Goal: Transaction & Acquisition: Book appointment/travel/reservation

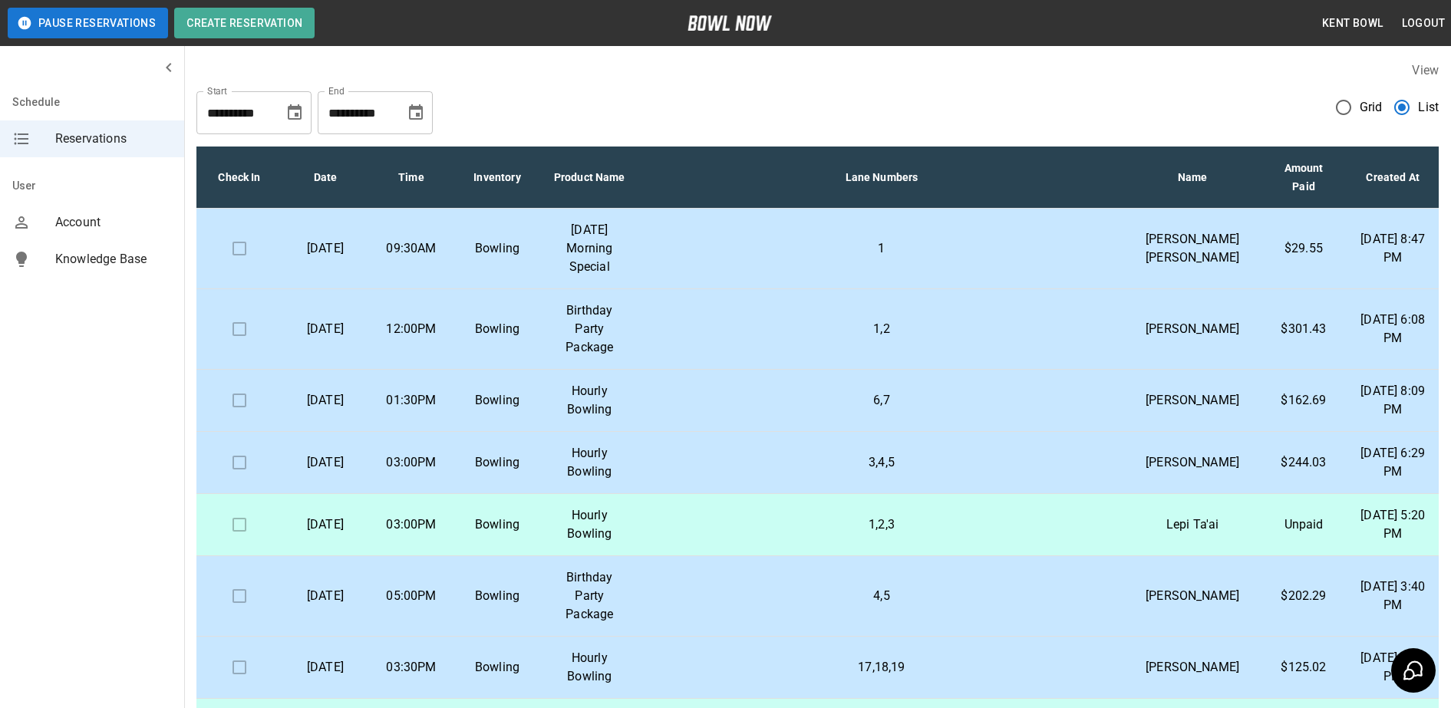
click at [435, 410] on p "01:30PM" at bounding box center [411, 400] width 61 height 18
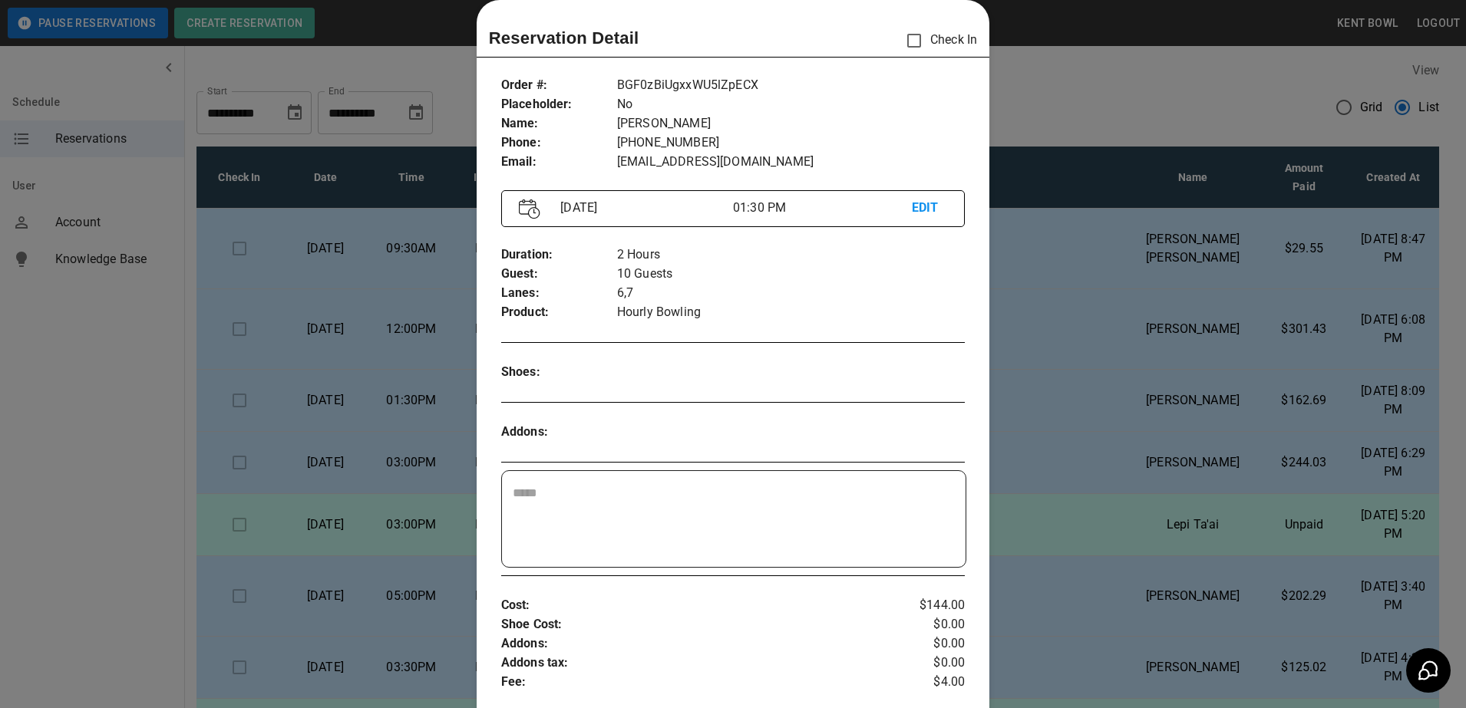
click at [107, 420] on div at bounding box center [733, 354] width 1466 height 708
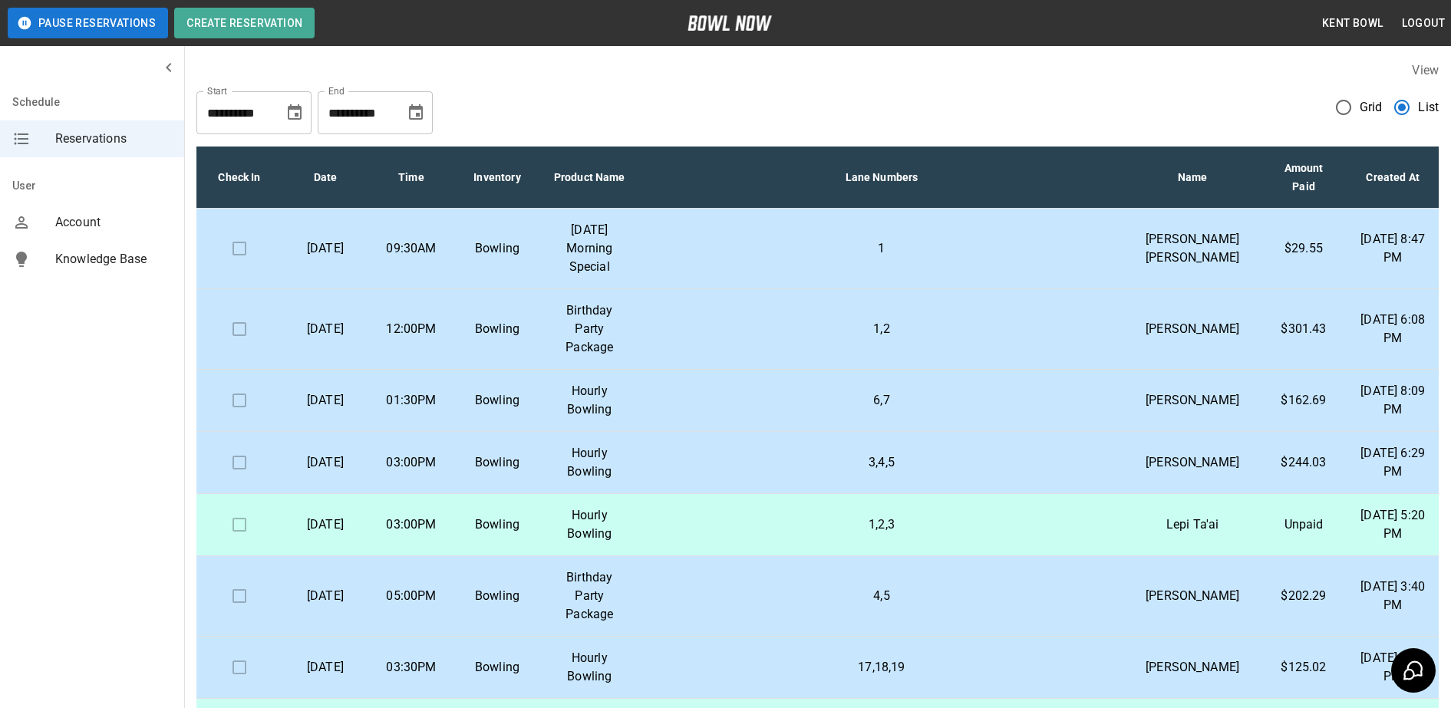
click at [414, 477] on td "03:00PM" at bounding box center [411, 463] width 86 height 62
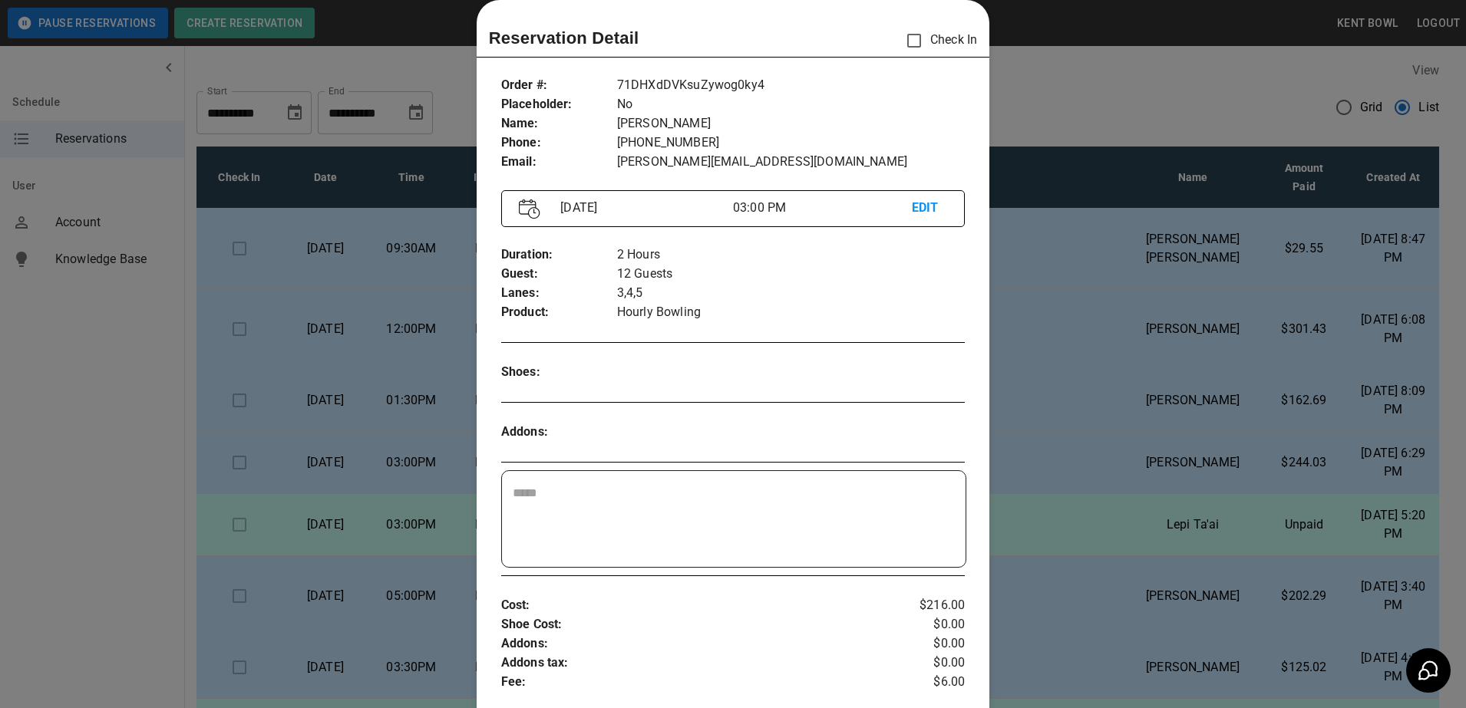
click at [128, 413] on div at bounding box center [733, 354] width 1466 height 708
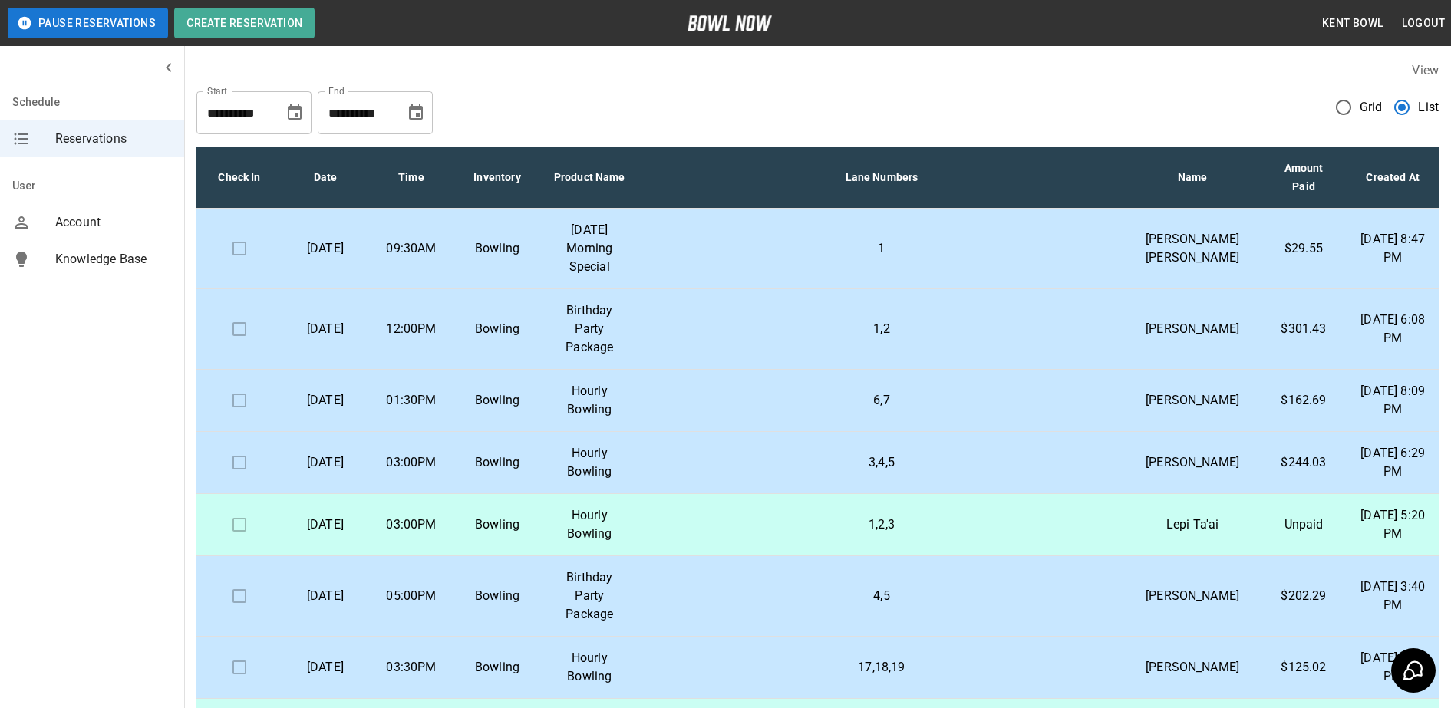
click at [589, 231] on p "[DATE] Morning Special" at bounding box center [590, 248] width 74 height 55
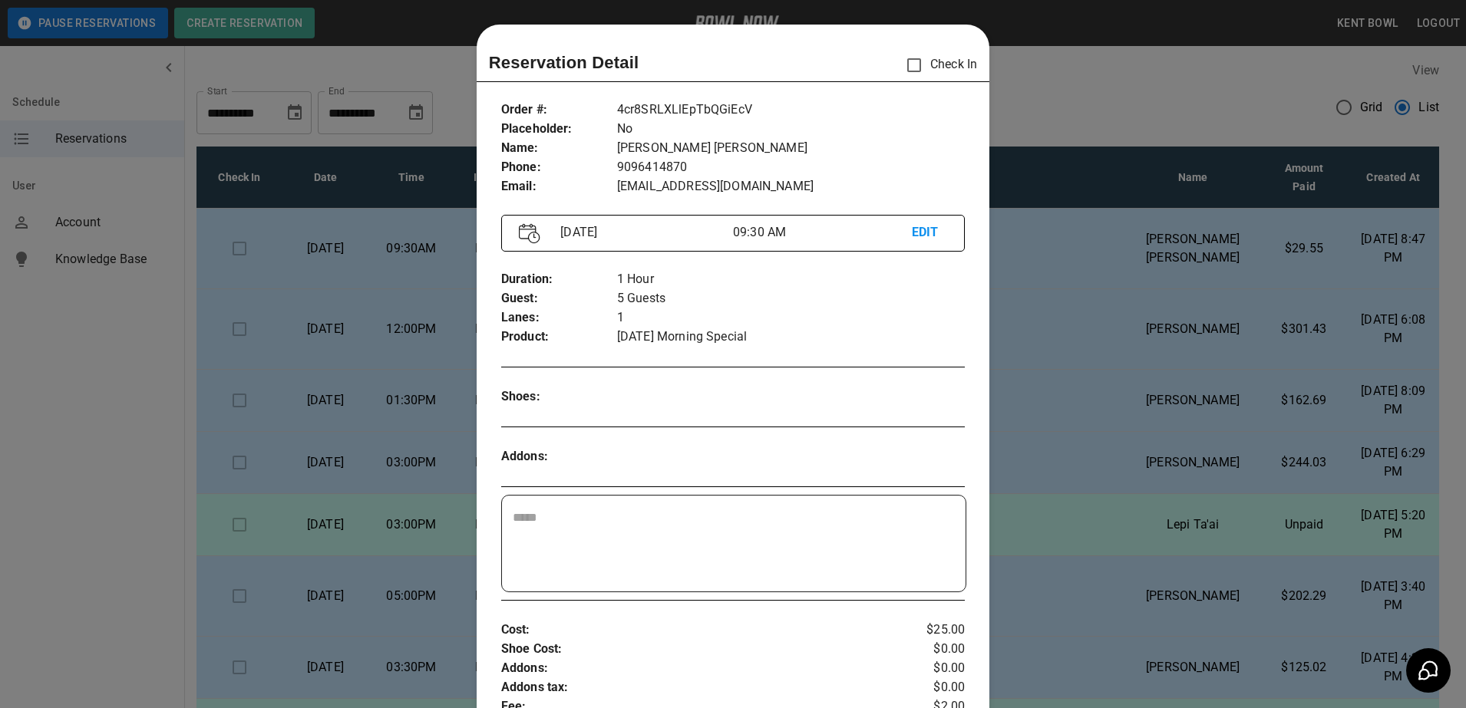
scroll to position [25, 0]
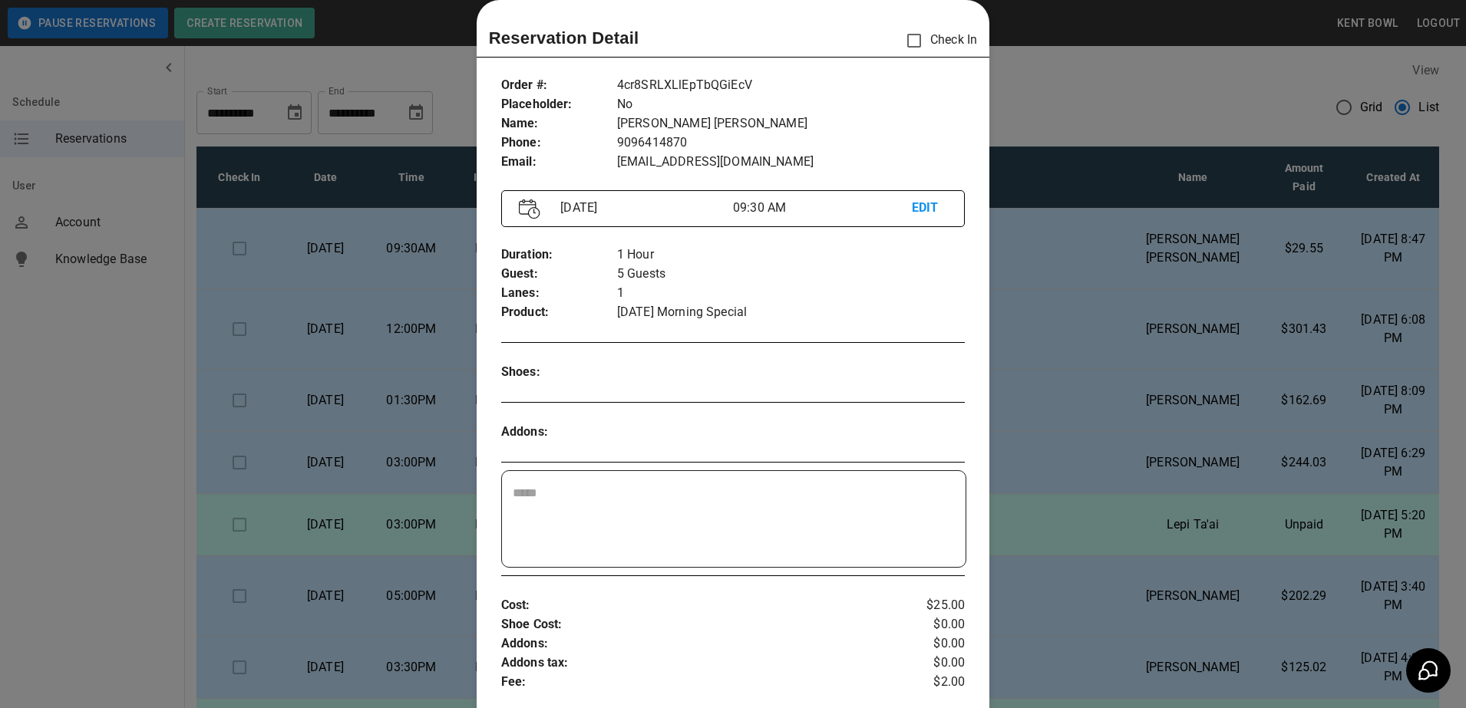
click at [74, 358] on div at bounding box center [733, 354] width 1466 height 708
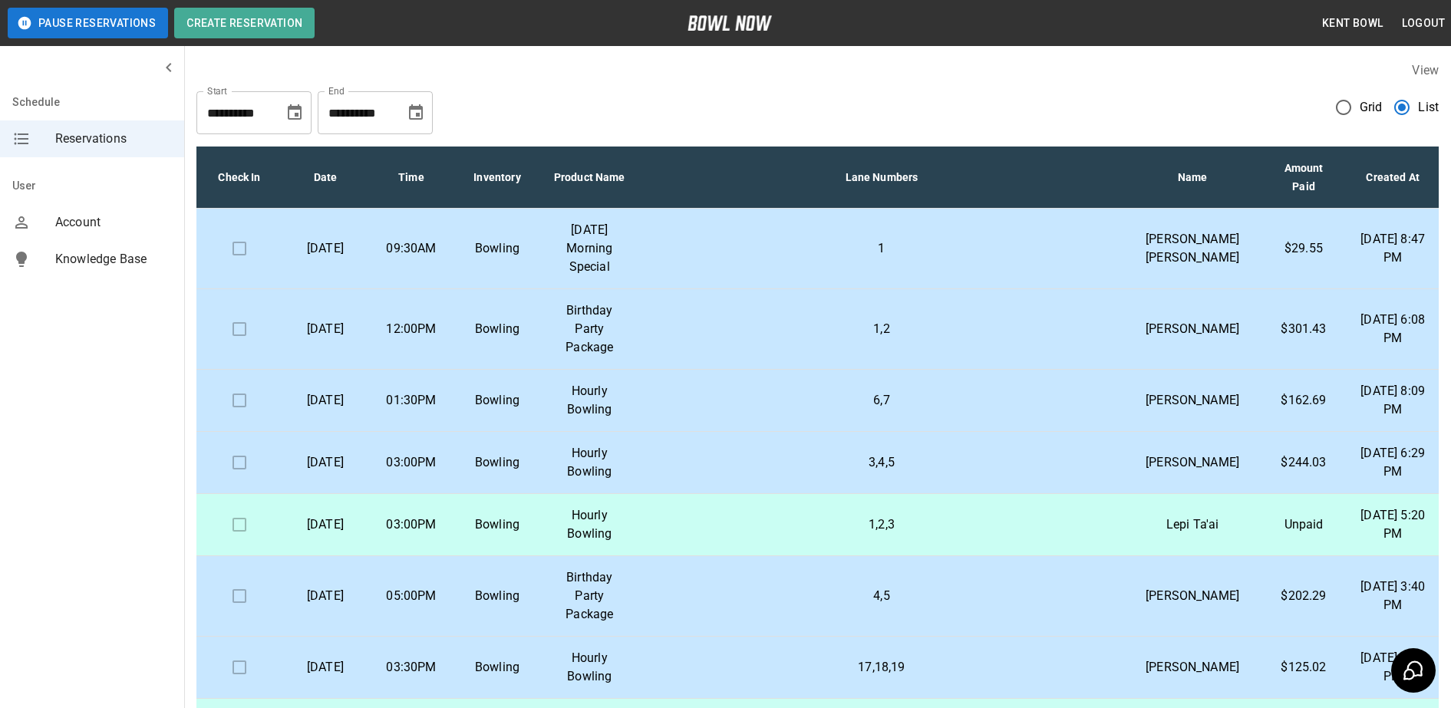
click at [522, 320] on p "Bowling" at bounding box center [497, 329] width 61 height 18
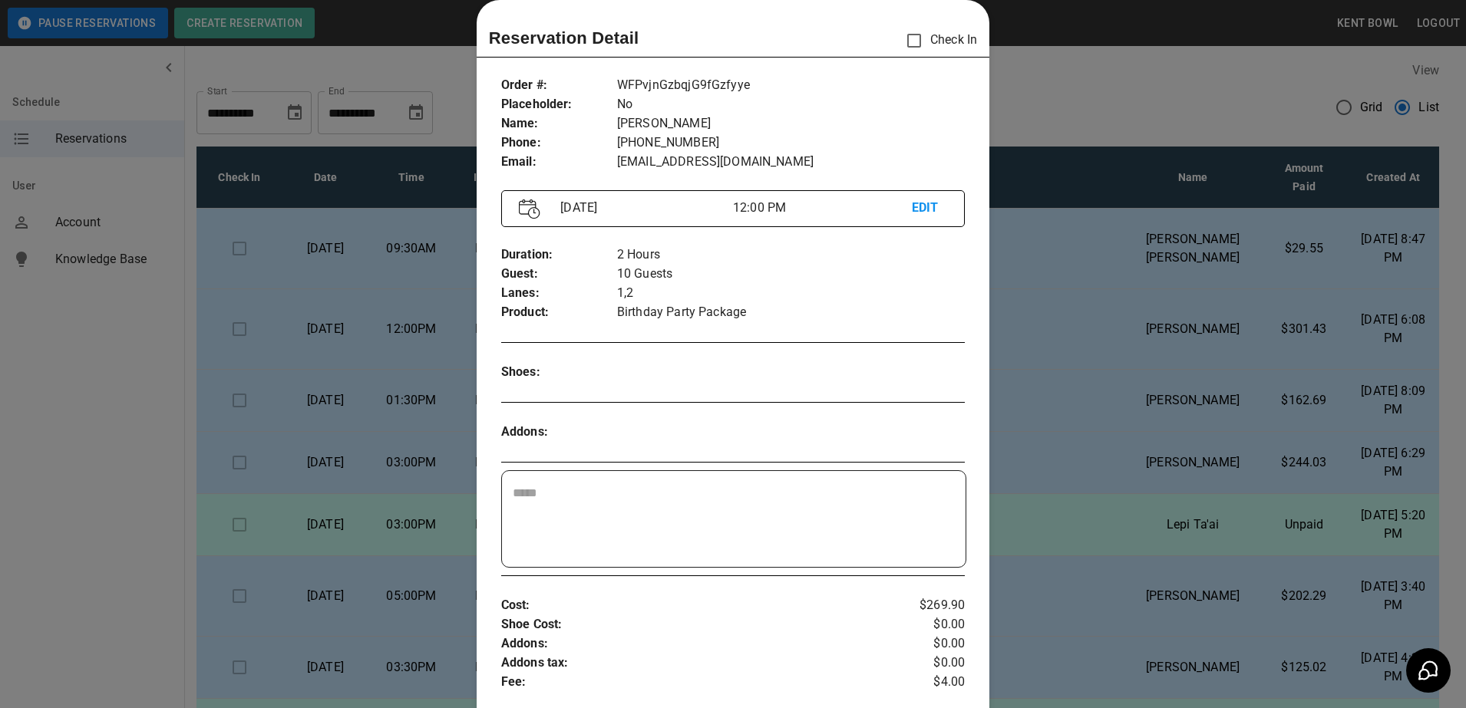
click at [80, 376] on div at bounding box center [733, 354] width 1466 height 708
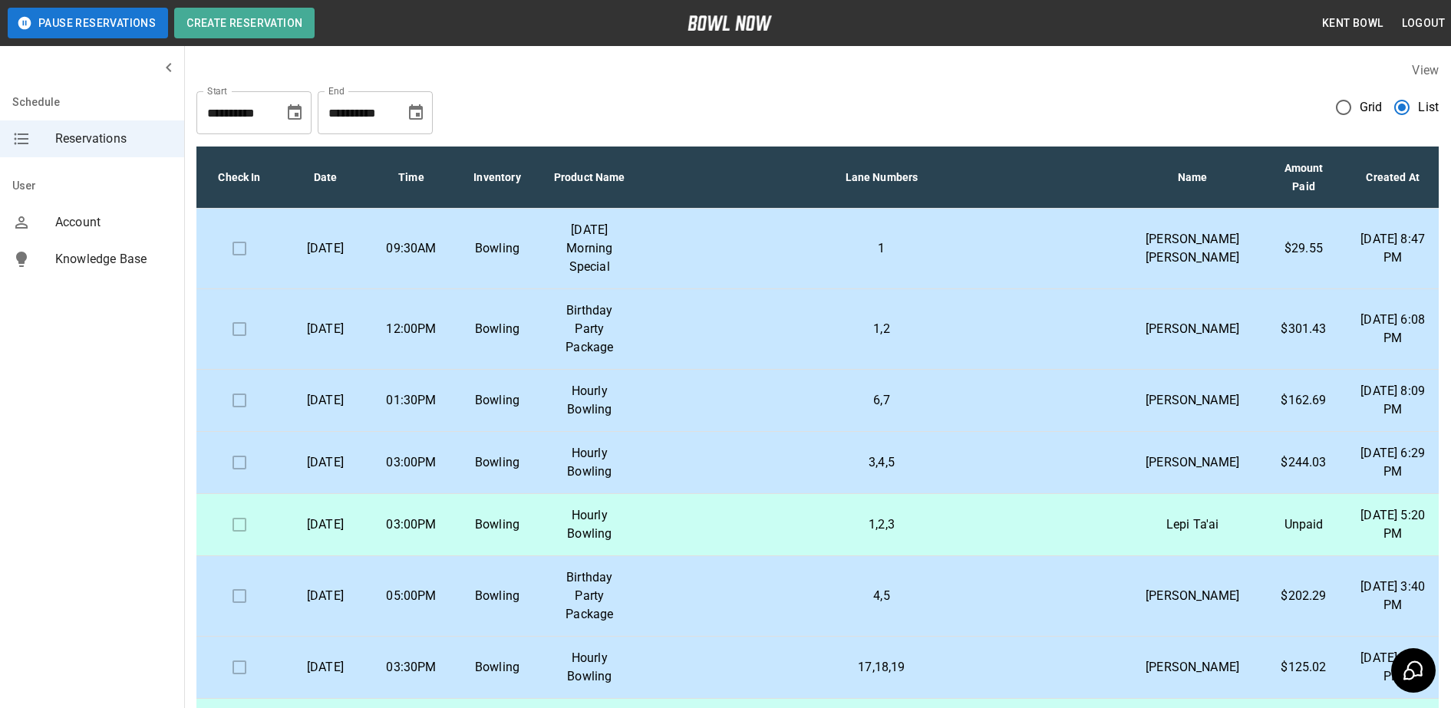
click at [473, 408] on td "Bowling" at bounding box center [497, 401] width 86 height 62
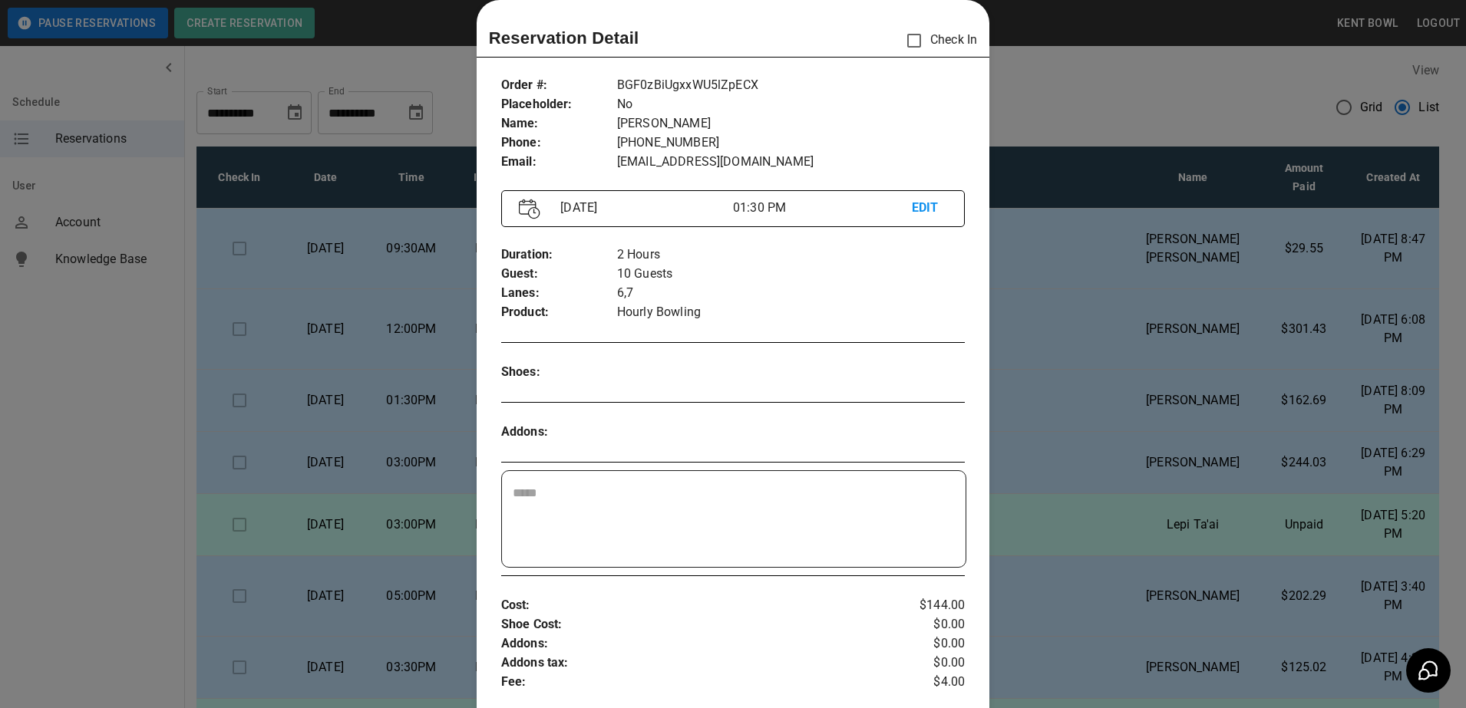
click at [103, 427] on div at bounding box center [733, 354] width 1466 height 708
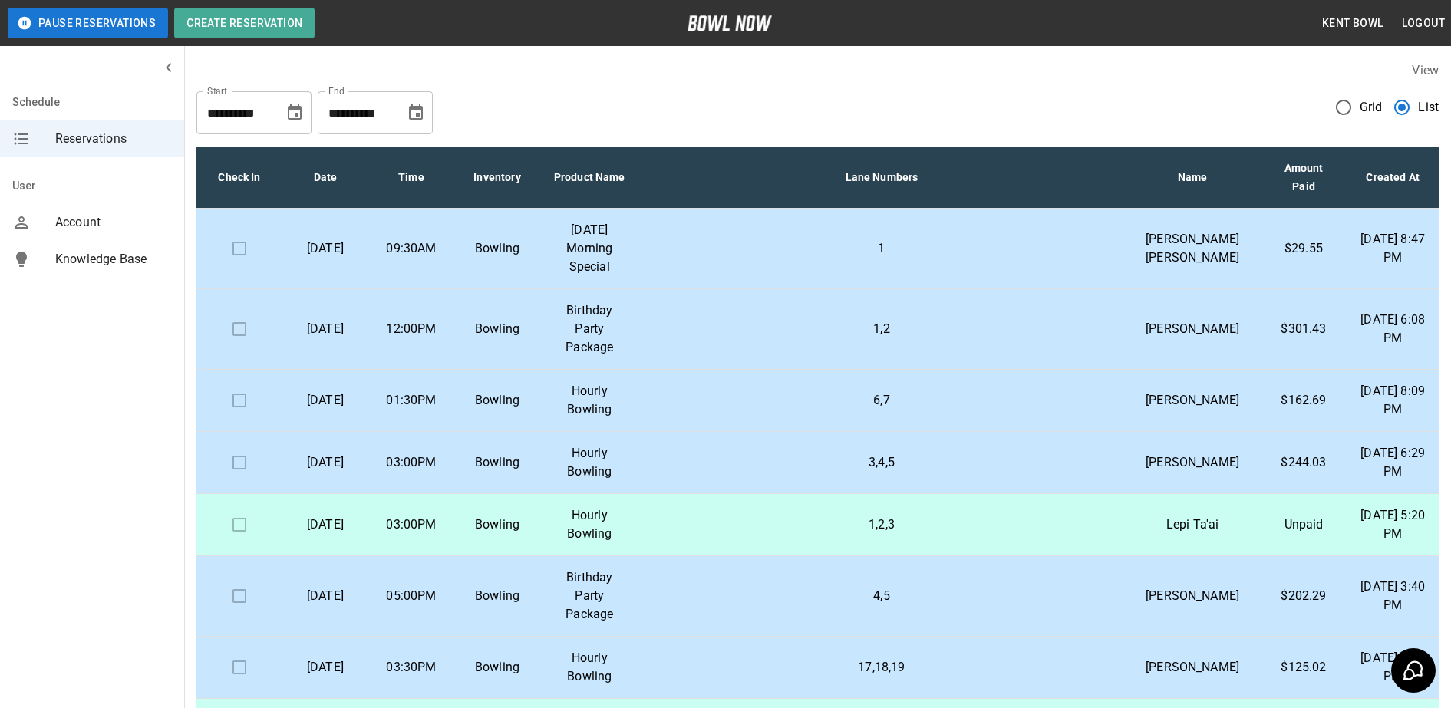
click at [523, 556] on td "Bowling" at bounding box center [497, 525] width 86 height 62
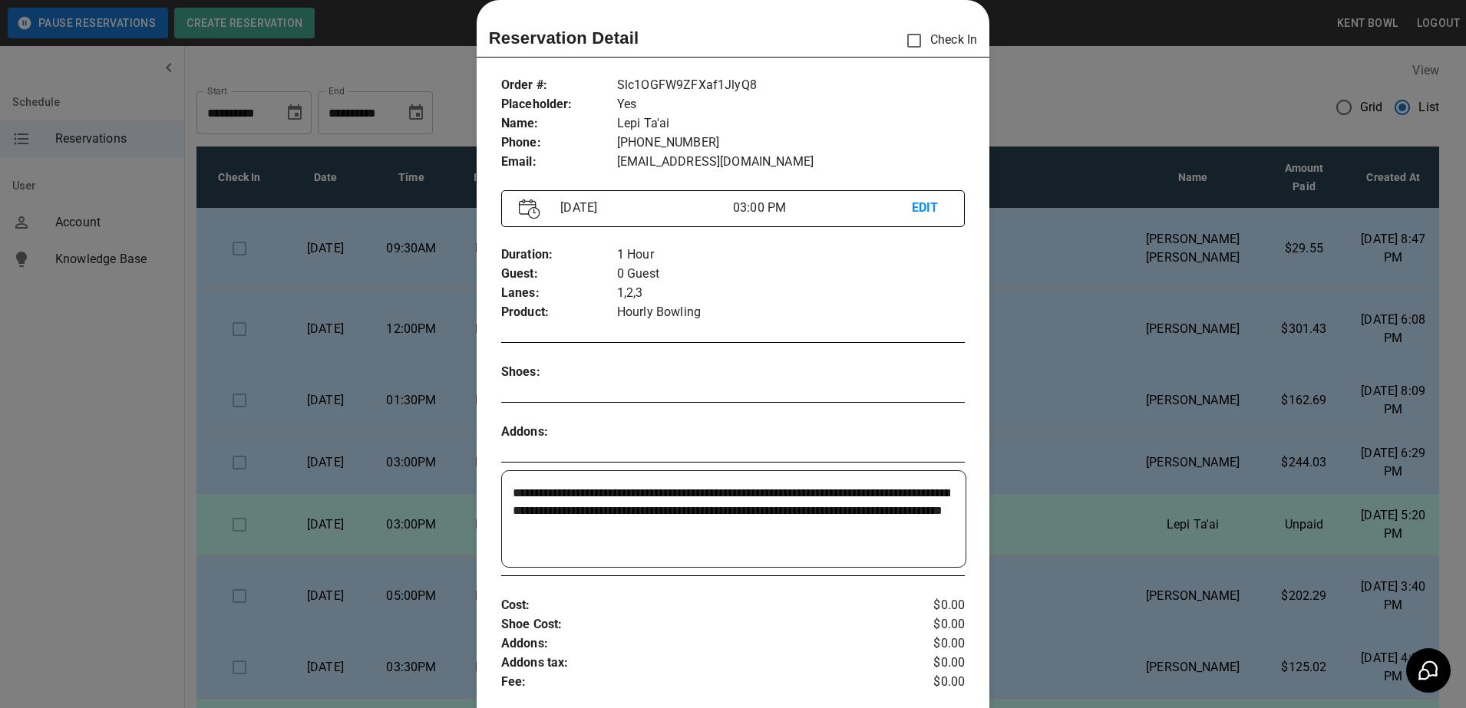
click at [122, 474] on div at bounding box center [733, 354] width 1466 height 708
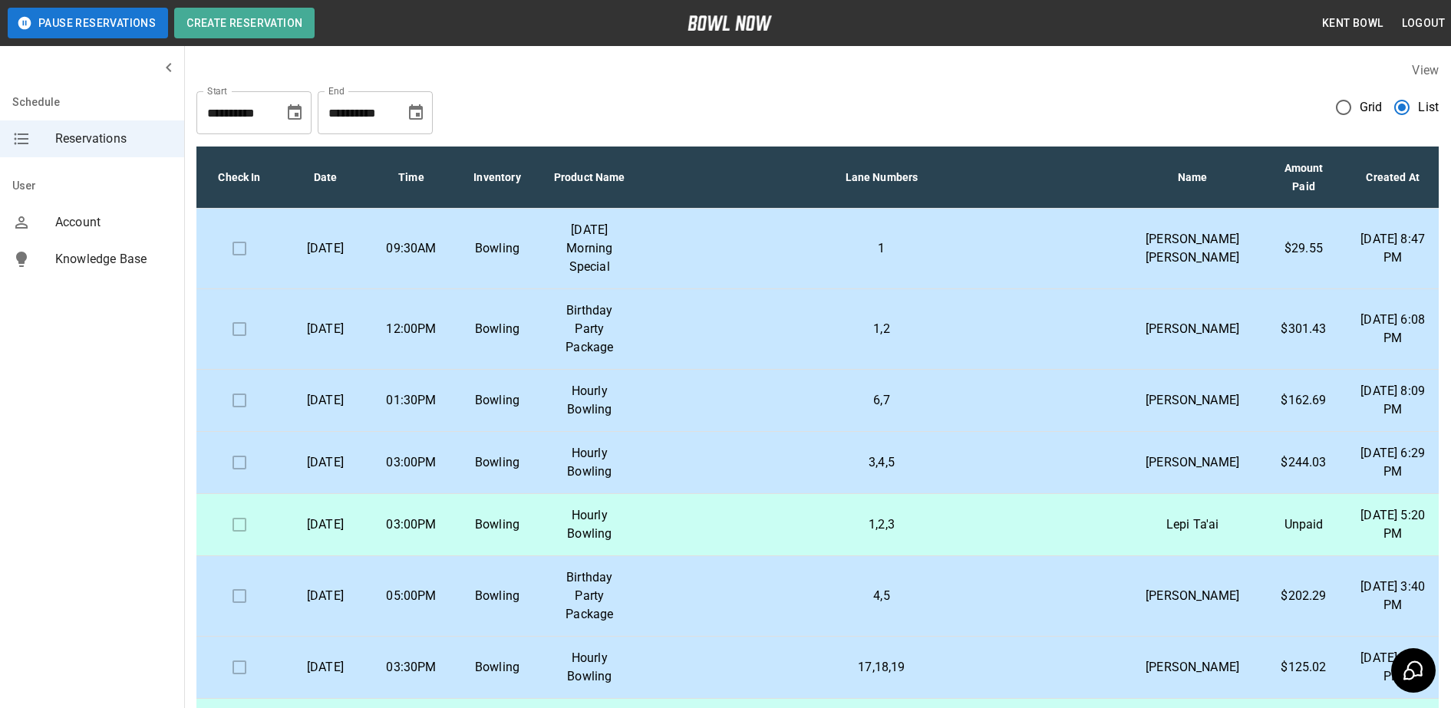
click at [452, 494] on td "03:00PM" at bounding box center [411, 463] width 86 height 62
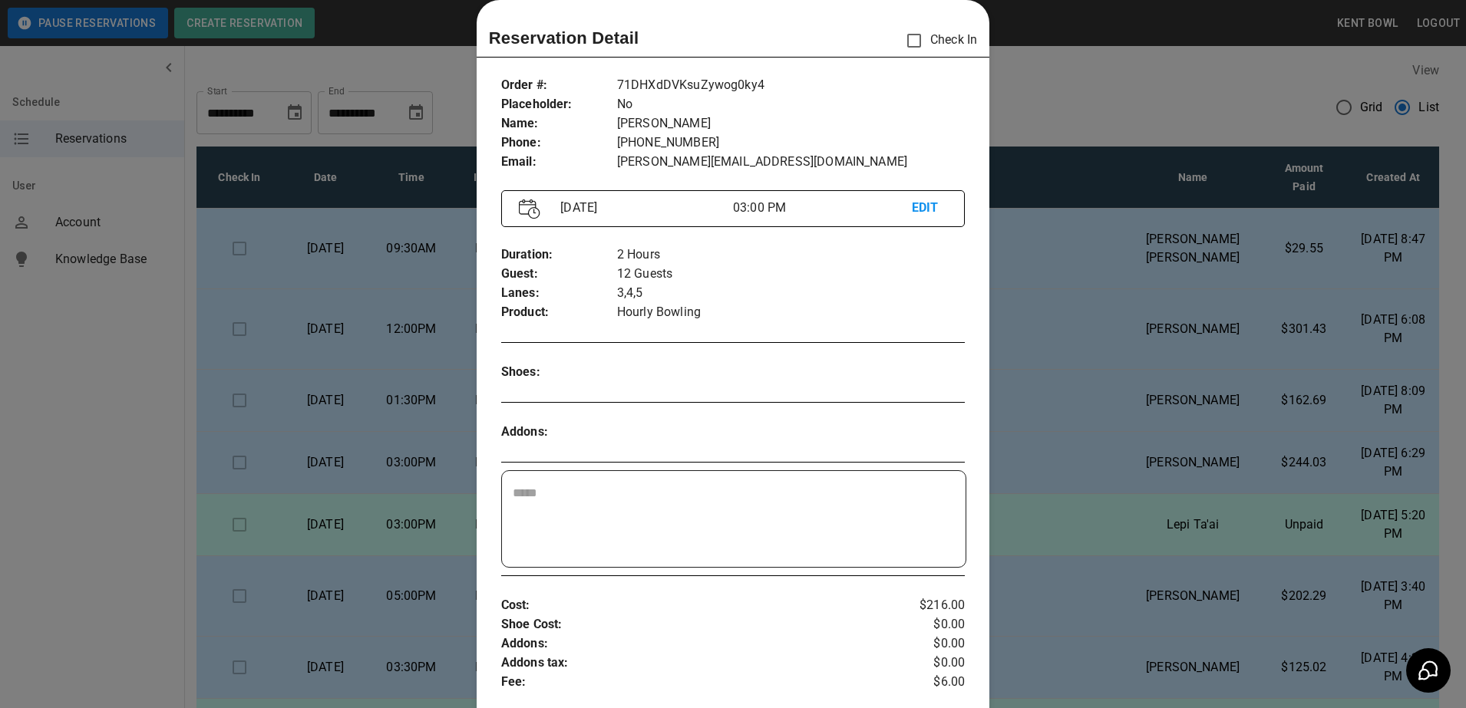
click at [68, 322] on div at bounding box center [733, 354] width 1466 height 708
